Goal: Transaction & Acquisition: Book appointment/travel/reservation

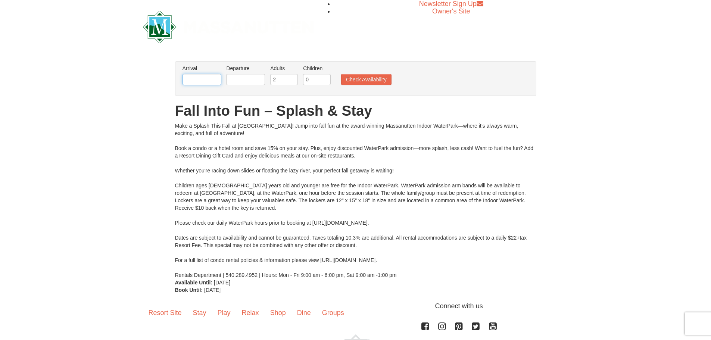
click at [210, 81] on input "text" at bounding box center [202, 79] width 39 height 11
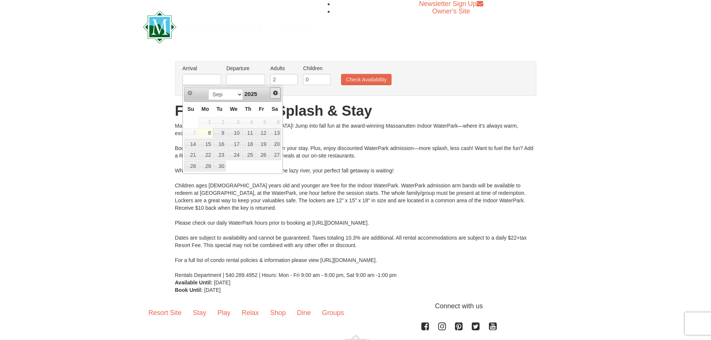
click at [275, 93] on span "Next" at bounding box center [276, 93] width 6 height 6
click at [274, 93] on span "Next" at bounding box center [276, 93] width 6 height 6
click at [263, 134] on link "7" at bounding box center [261, 133] width 13 height 10
type input "[DATE]"
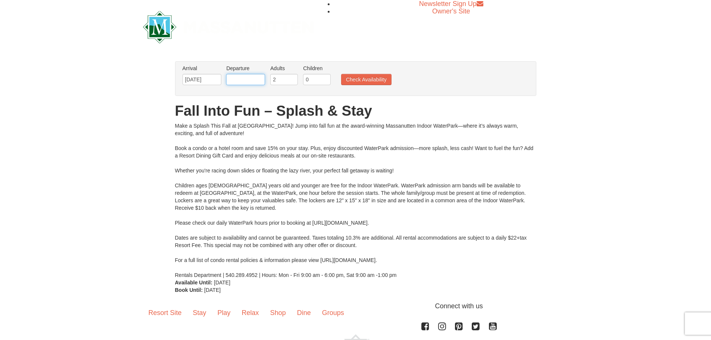
click at [247, 78] on input "text" at bounding box center [245, 79] width 39 height 11
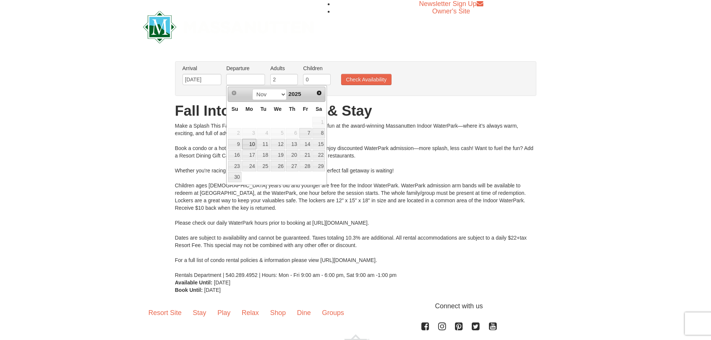
click at [251, 144] on link "10" at bounding box center [249, 144] width 14 height 10
type input "[DATE]"
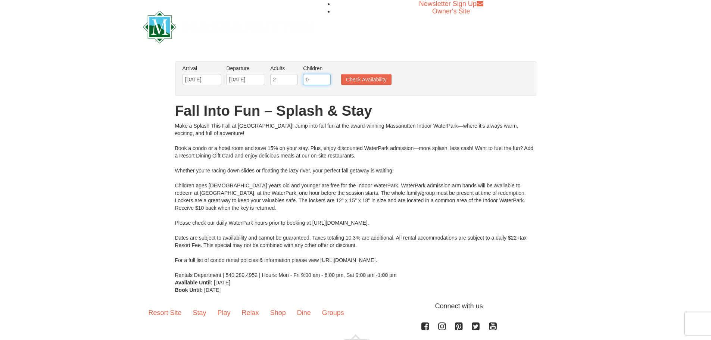
click at [321, 80] on input "0" at bounding box center [317, 79] width 28 height 11
type input "1"
click at [325, 76] on input "1" at bounding box center [317, 79] width 28 height 11
click at [366, 79] on button "Check Availability" at bounding box center [366, 79] width 50 height 11
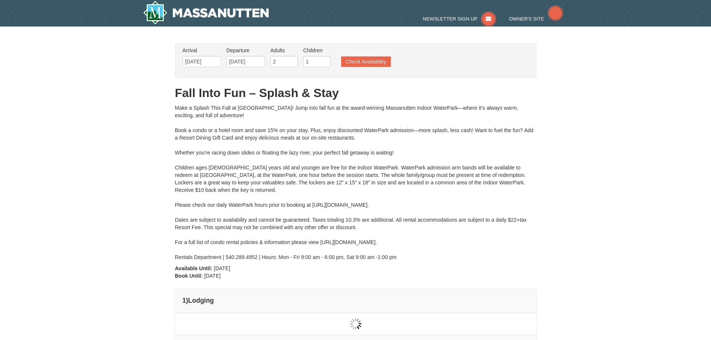
type input "[DATE]"
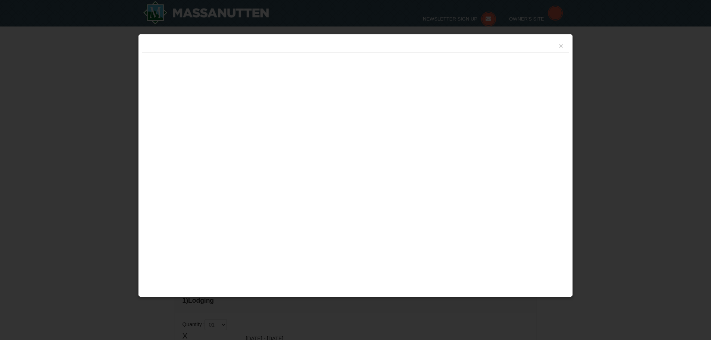
scroll to position [55, 0]
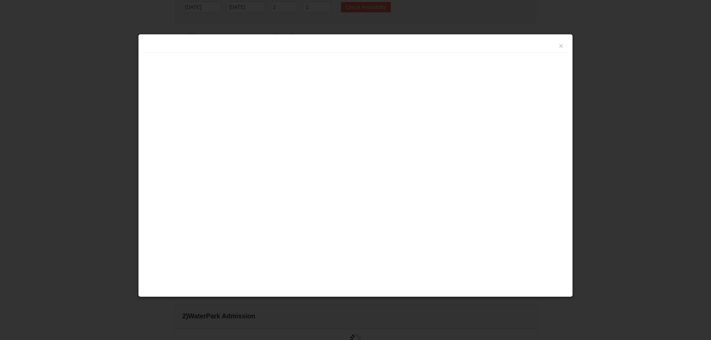
type input "[DATE]"
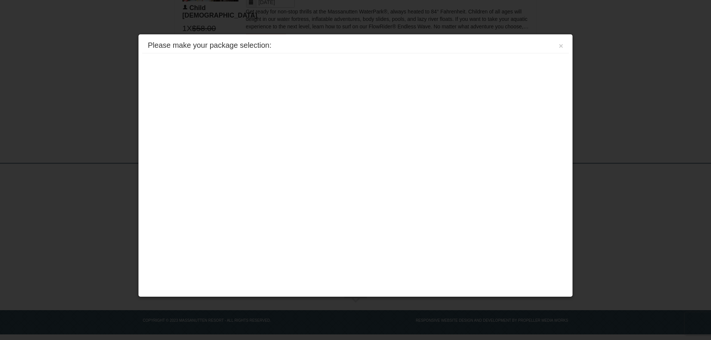
scroll to position [597, 0]
click at [559, 47] on button "×" at bounding box center [561, 45] width 4 height 7
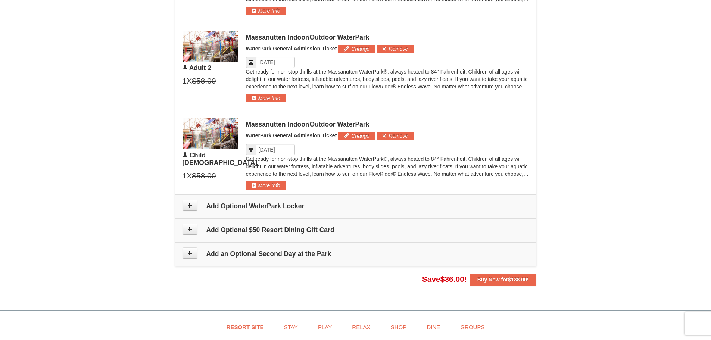
scroll to position [448, 0]
click at [186, 207] on button at bounding box center [190, 204] width 15 height 11
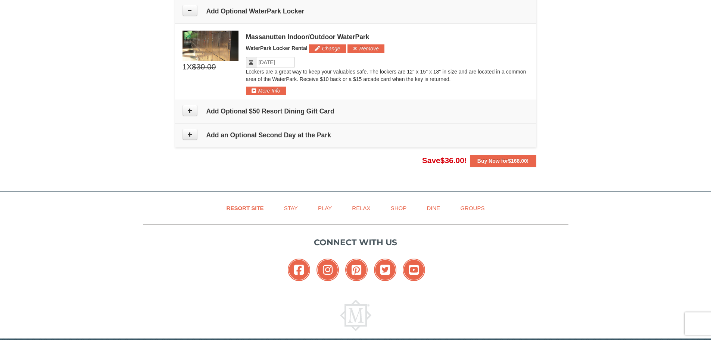
scroll to position [605, 0]
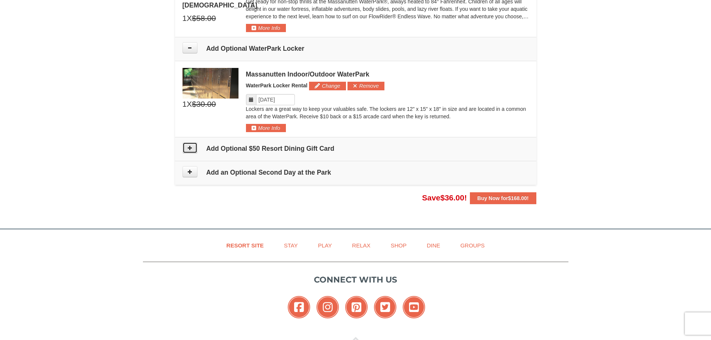
click at [190, 149] on icon at bounding box center [189, 147] width 5 height 5
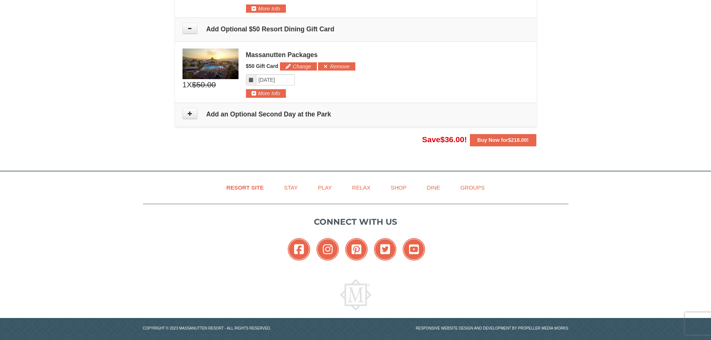
scroll to position [734, 0]
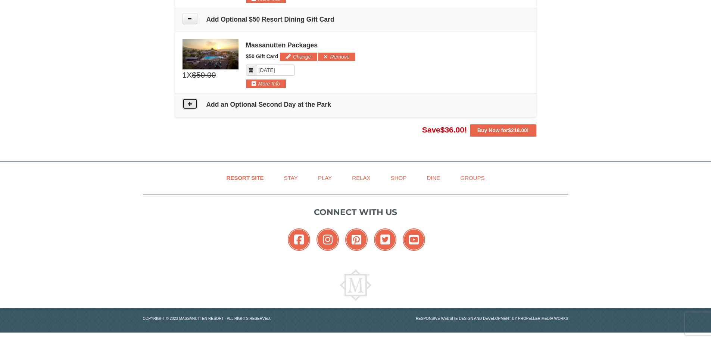
click at [186, 105] on button at bounding box center [190, 103] width 15 height 11
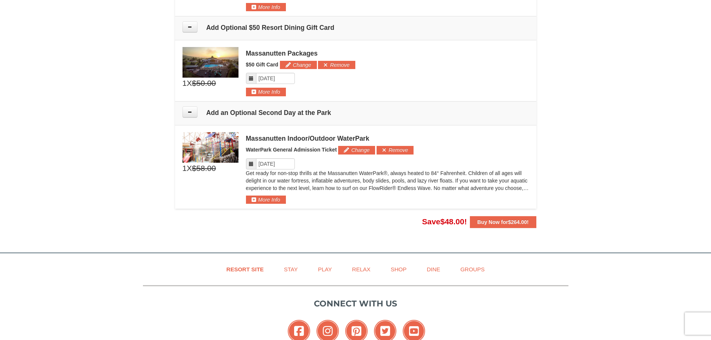
scroll to position [818, 0]
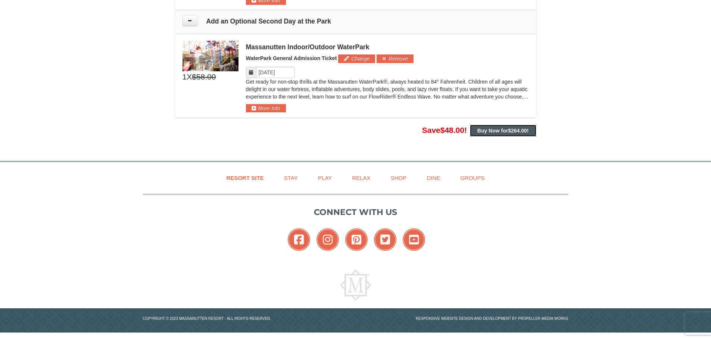
click at [481, 126] on button "Buy Now for $264.00 !" at bounding box center [503, 131] width 66 height 12
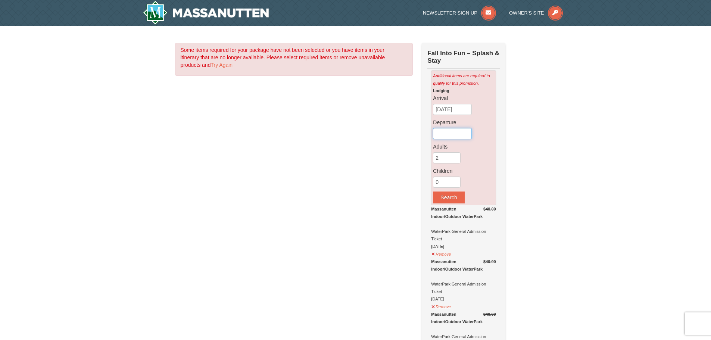
click at [444, 133] on input "text" at bounding box center [452, 133] width 39 height 11
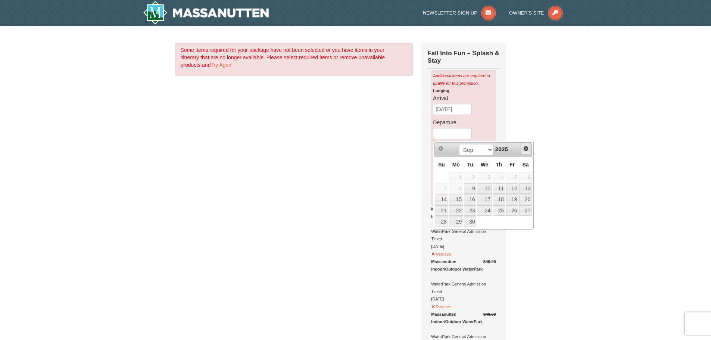
click at [525, 149] on span "Next" at bounding box center [526, 149] width 6 height 6
click at [525, 148] on span "Next" at bounding box center [526, 149] width 6 height 6
click at [458, 198] on link "10" at bounding box center [456, 200] width 14 height 10
type input "[DATE]"
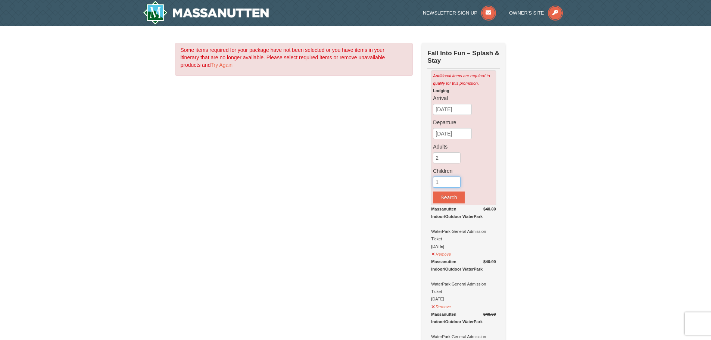
type input "1"
click at [456, 182] on input "1" at bounding box center [447, 182] width 28 height 11
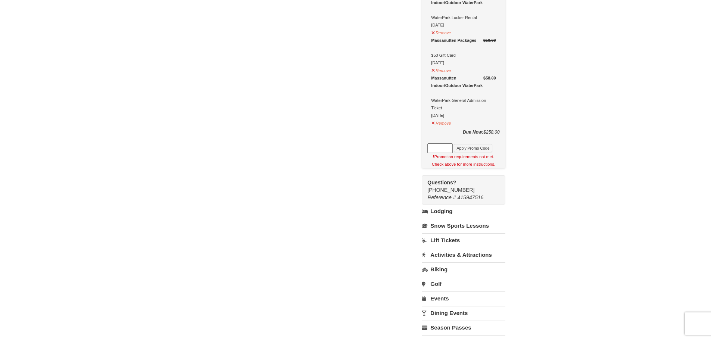
scroll to position [373, 0]
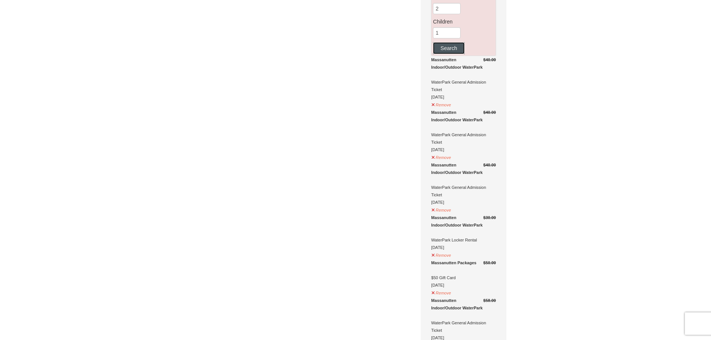
click at [443, 49] on button "Search" at bounding box center [448, 48] width 31 height 12
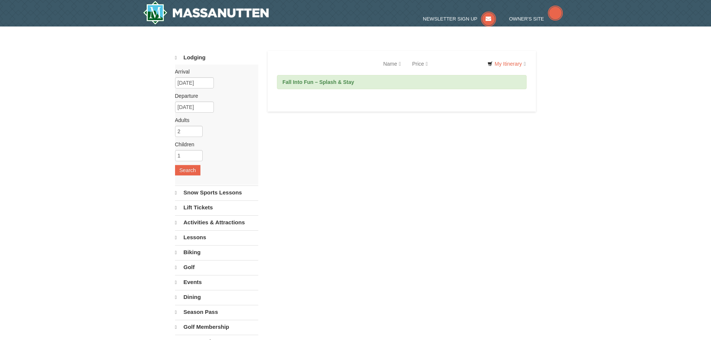
select select "9"
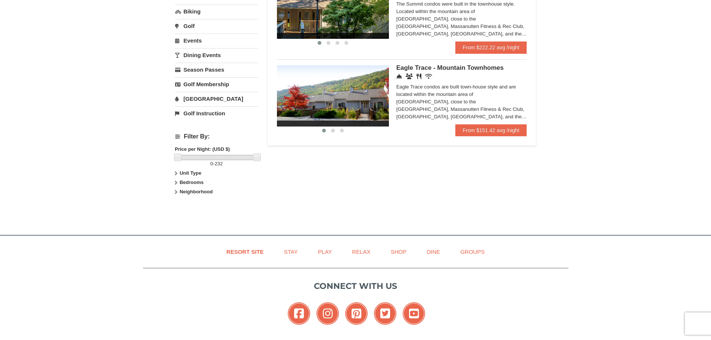
scroll to position [75, 0]
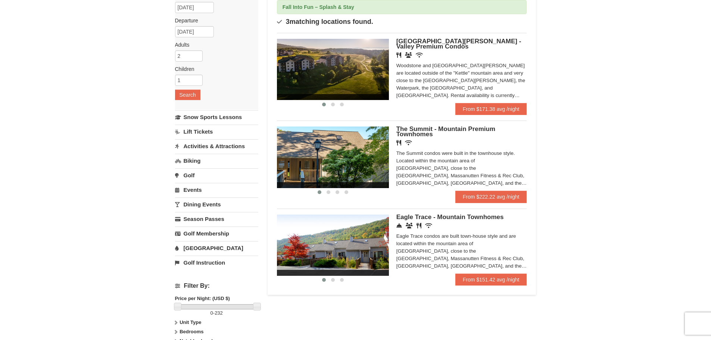
click at [360, 67] on img at bounding box center [333, 69] width 112 height 61
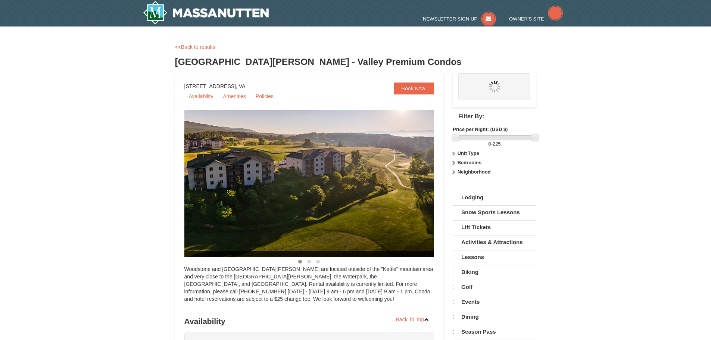
select select "9"
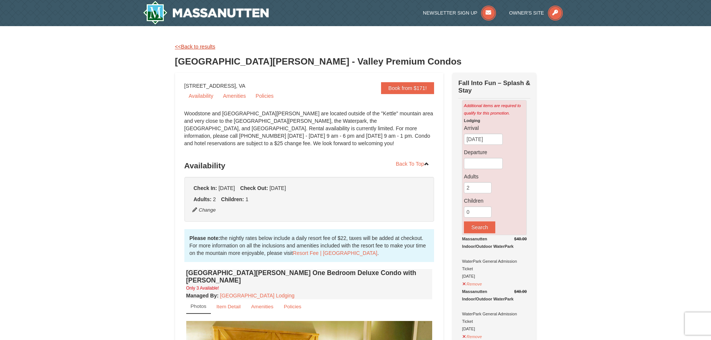
click at [190, 45] on link "<<Back to results" at bounding box center [195, 47] width 40 height 6
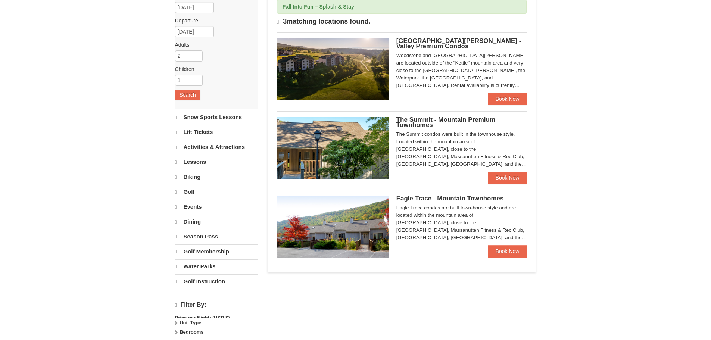
scroll to position [75, 0]
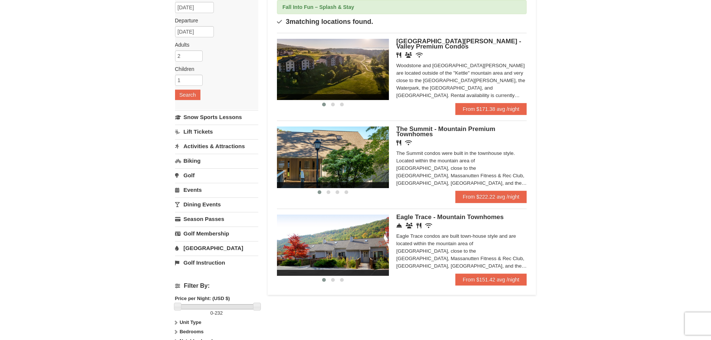
click at [198, 248] on link "[GEOGRAPHIC_DATA]" at bounding box center [216, 248] width 83 height 14
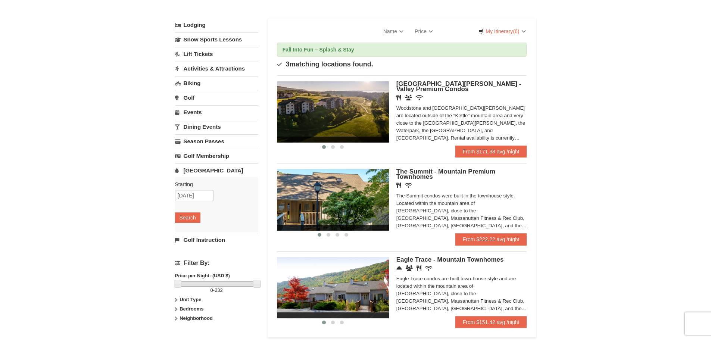
scroll to position [0, 0]
